Goal: Information Seeking & Learning: Learn about a topic

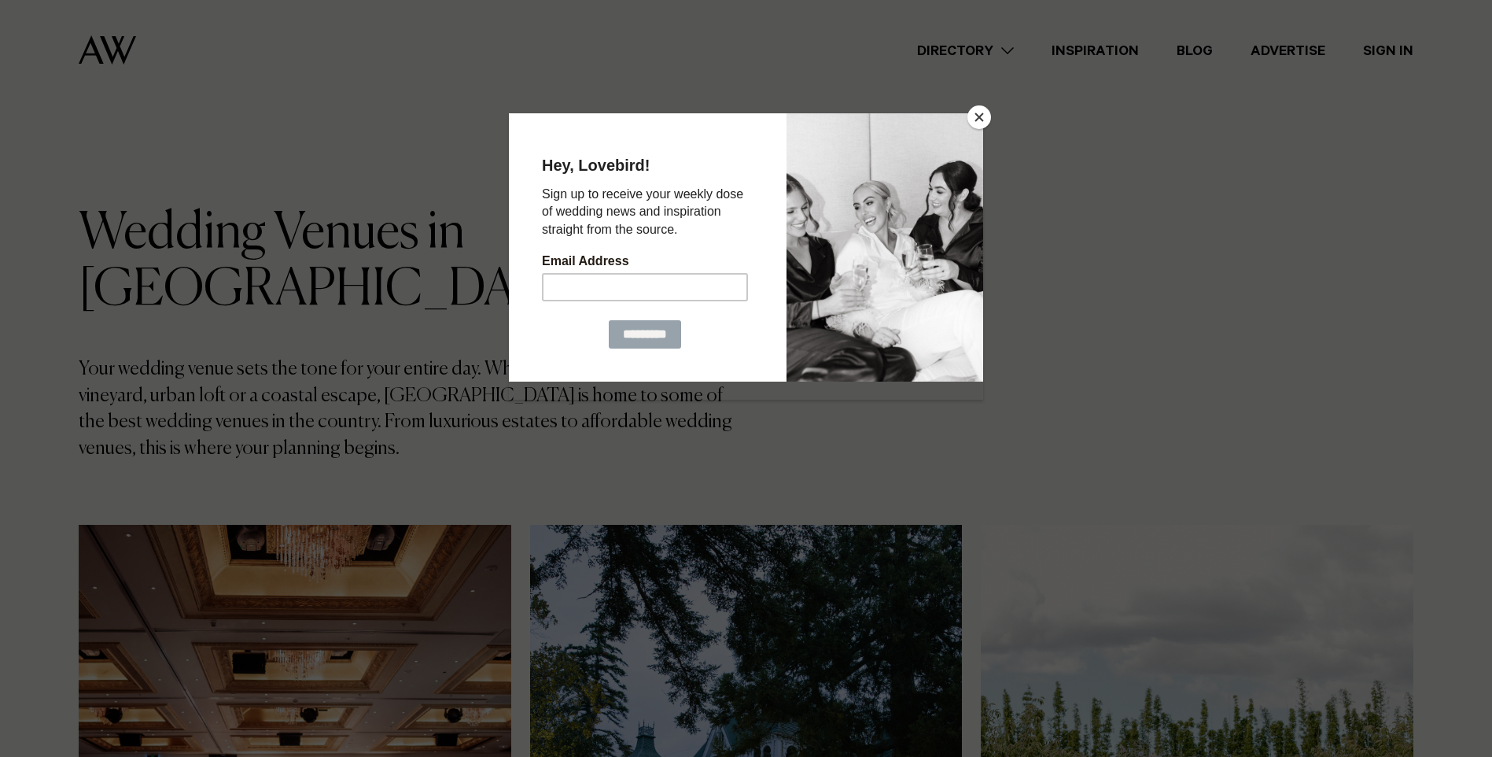
click at [978, 113] on button "Close" at bounding box center [980, 117] width 24 height 24
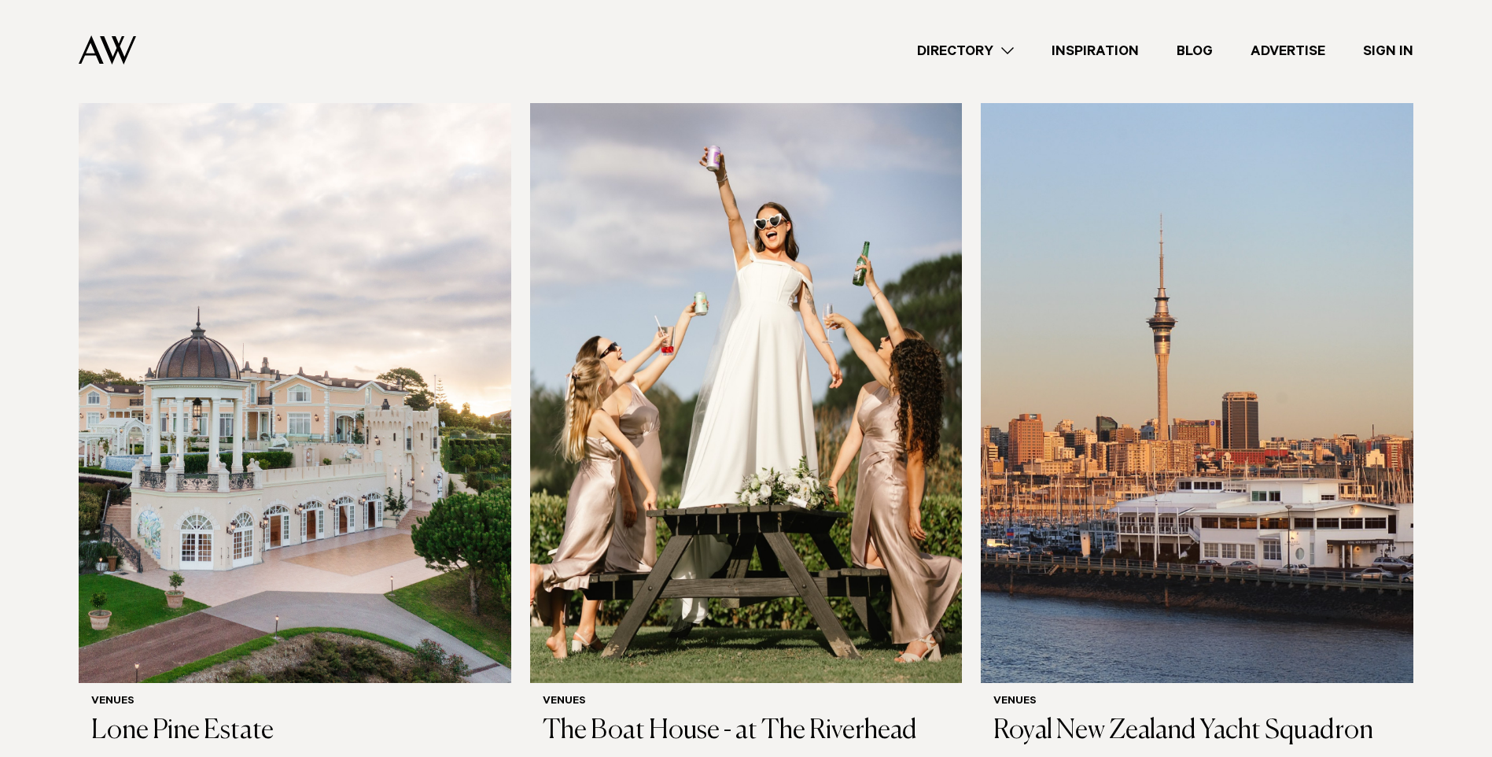
scroll to position [1809, 0]
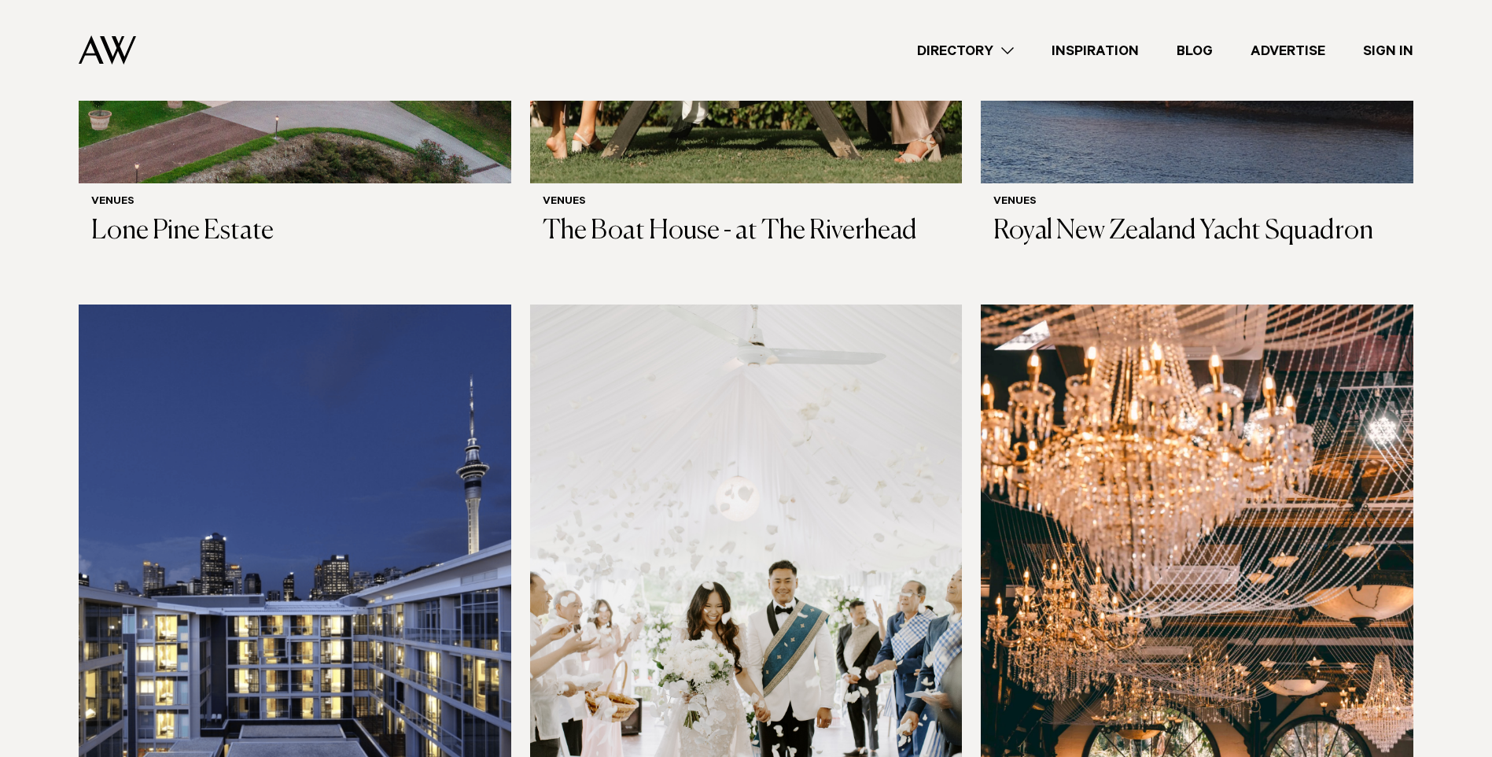
scroll to position [2203, 0]
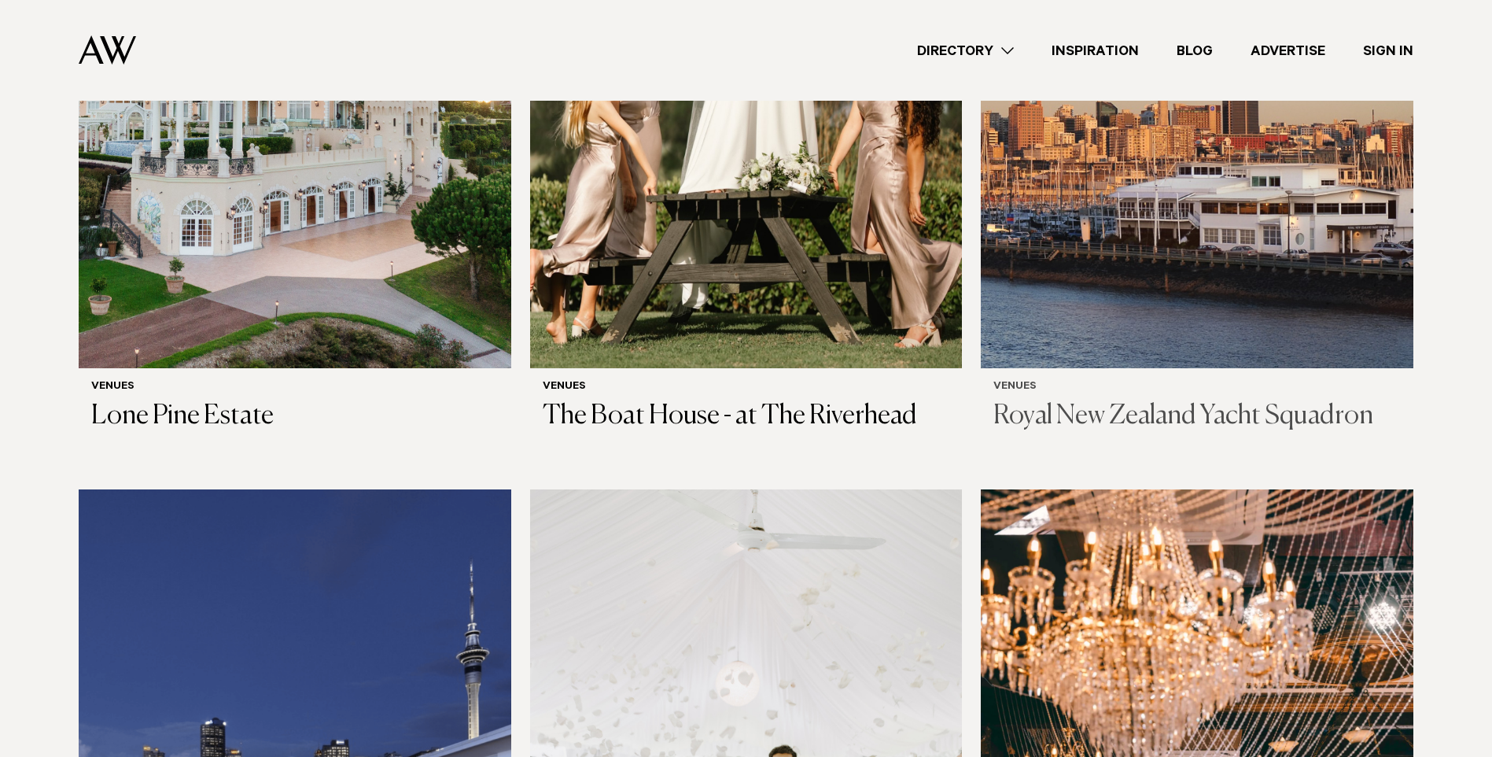
click at [1249, 202] on img at bounding box center [1197, 78] width 433 height 580
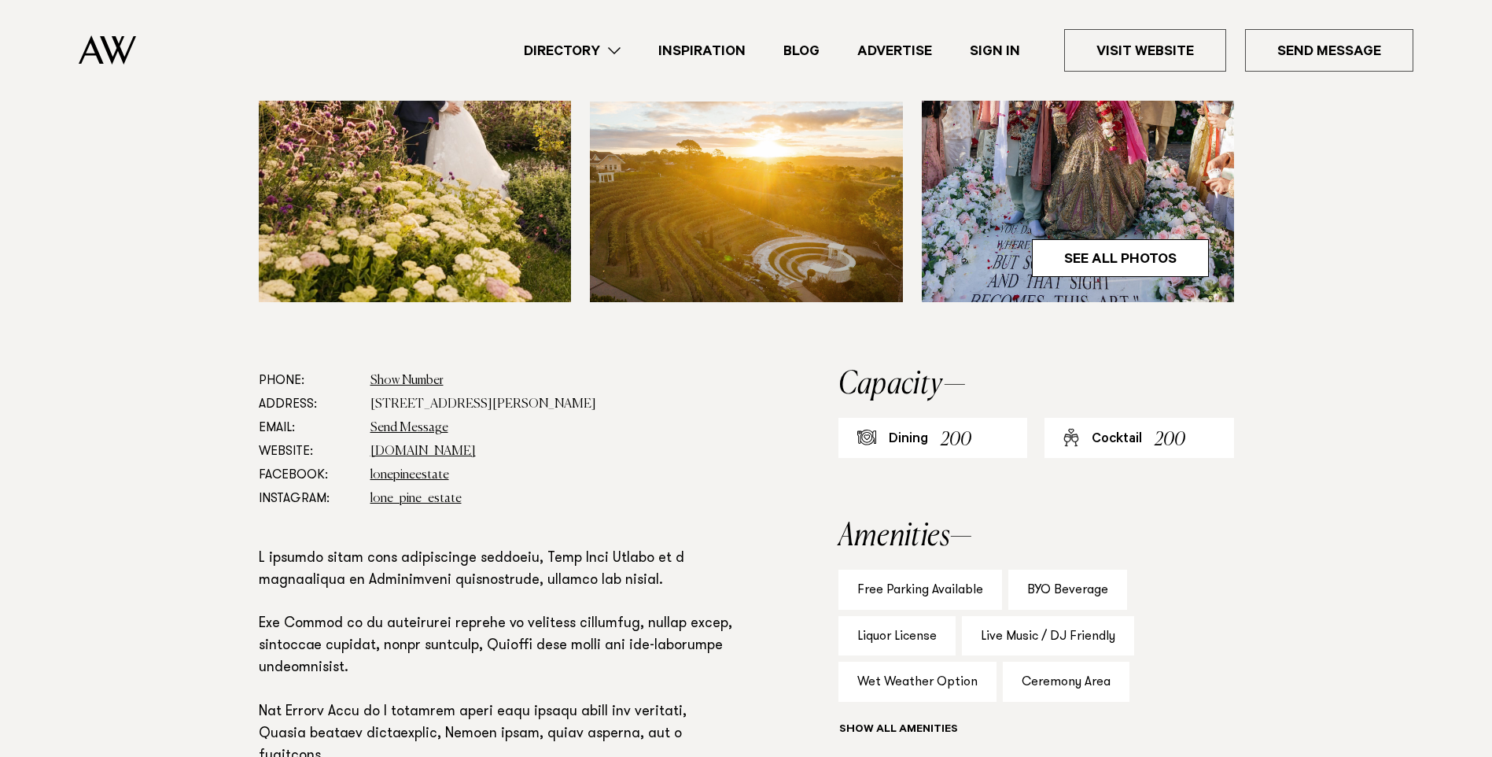
scroll to position [629, 0]
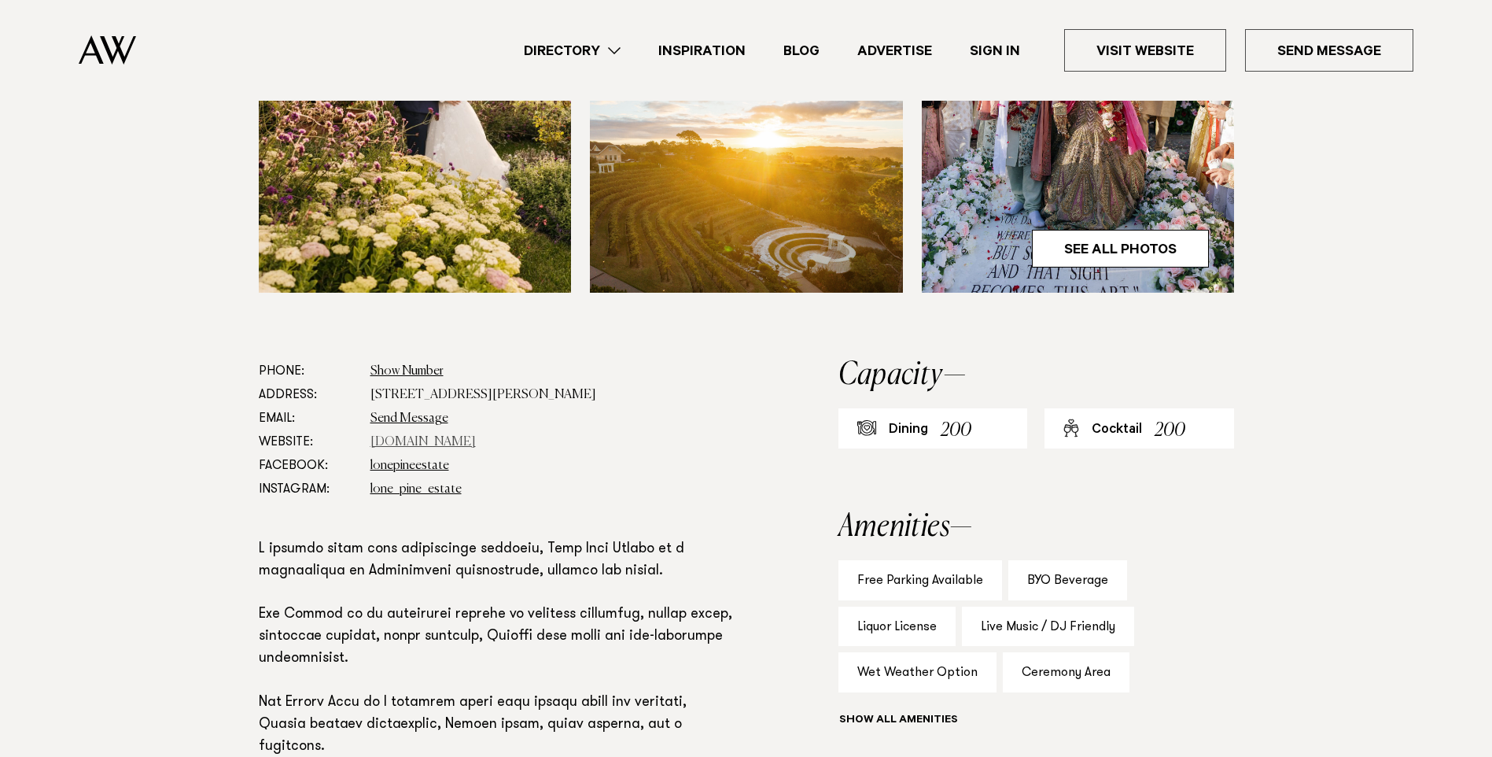
click at [432, 436] on link "[DOMAIN_NAME]" at bounding box center [423, 442] width 105 height 13
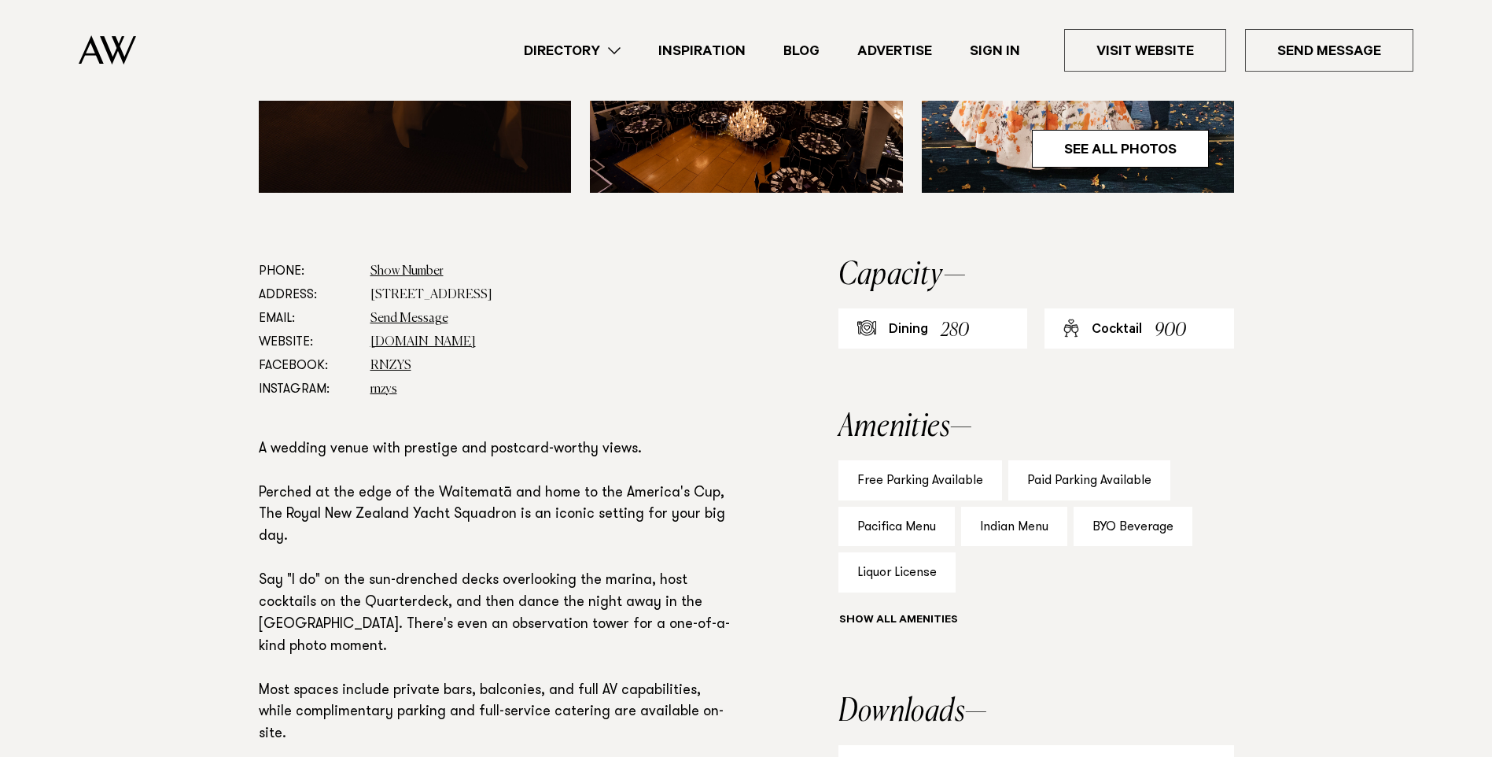
scroll to position [787, 0]
